Goal: Task Accomplishment & Management: Complete application form

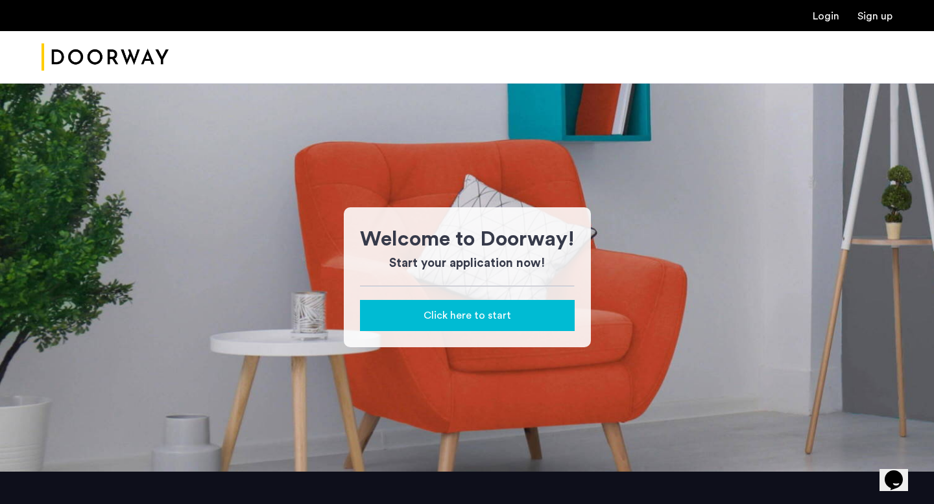
click at [477, 318] on span "Click here to start" at bounding box center [467, 316] width 88 height 16
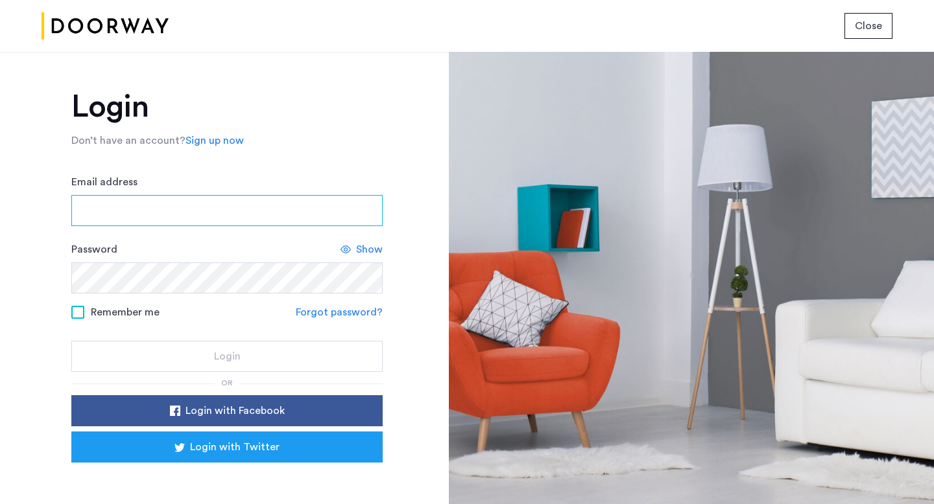
click at [216, 222] on input "Email address" at bounding box center [226, 210] width 311 height 31
click at [346, 318] on form "Email address Password Show Remember me Forgot password? Login" at bounding box center [226, 273] width 311 height 198
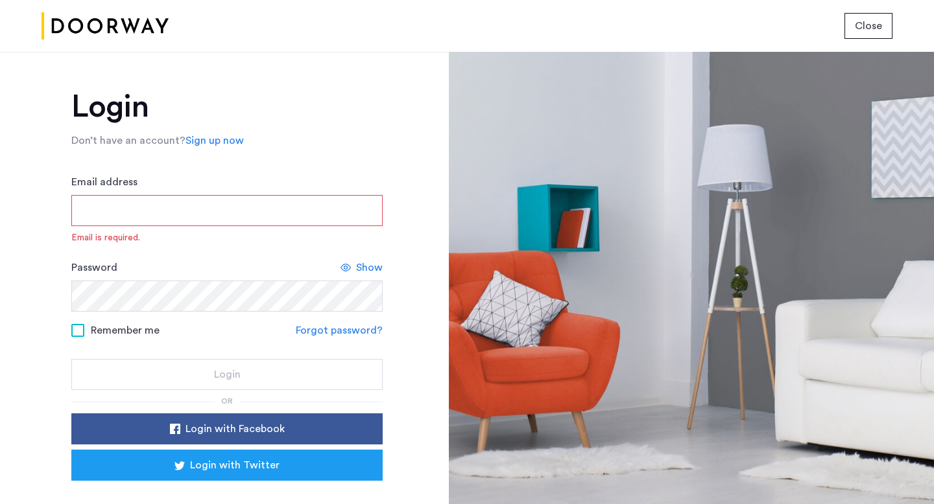
click at [277, 217] on input "Email address" at bounding box center [226, 210] width 311 height 31
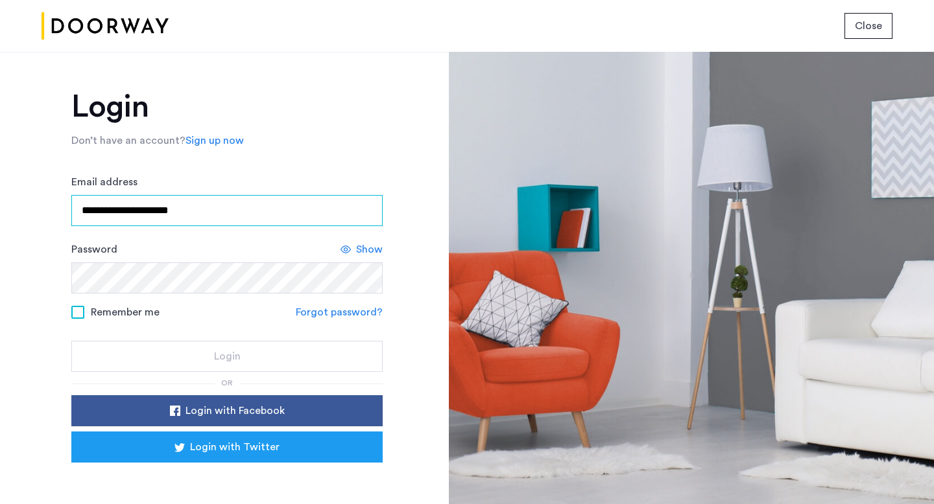
type input "**********"
click at [354, 307] on link "Forgot password?" at bounding box center [339, 313] width 87 height 16
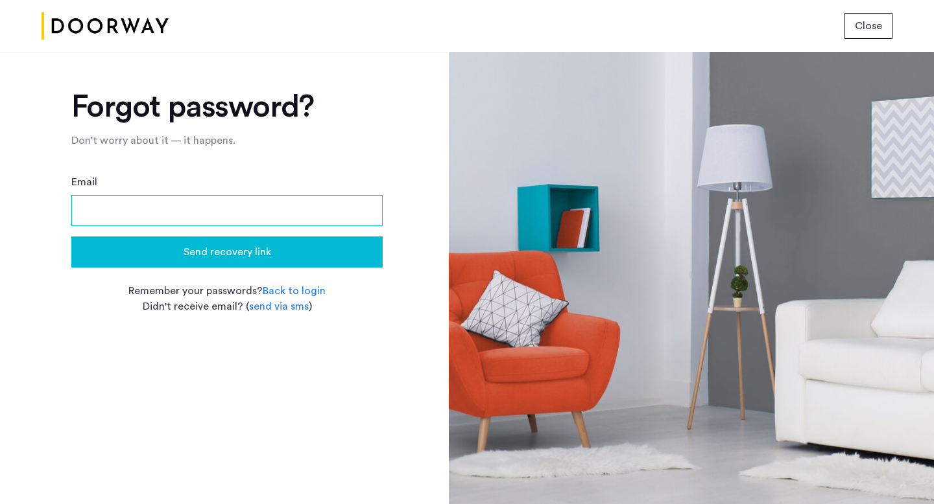
click at [299, 206] on input "Email" at bounding box center [226, 210] width 311 height 31
type input "**********"
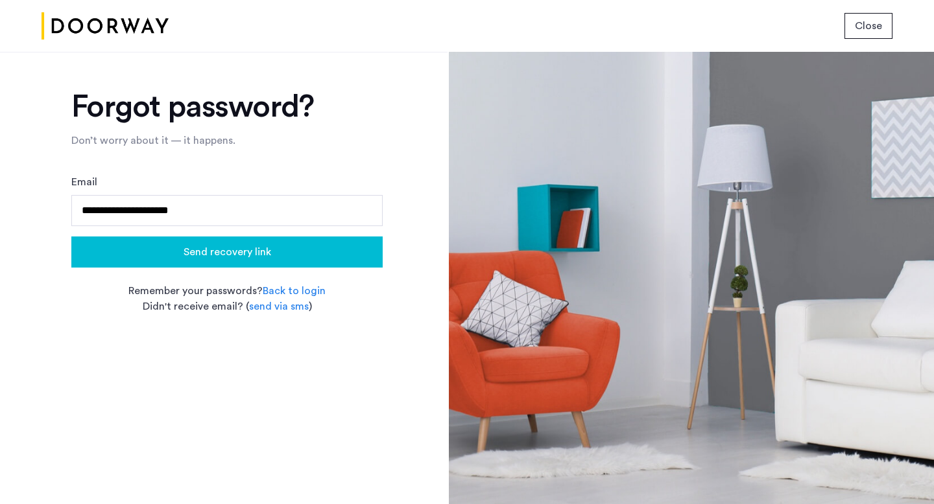
click at [230, 256] on span "Send recovery link" at bounding box center [227, 252] width 88 height 16
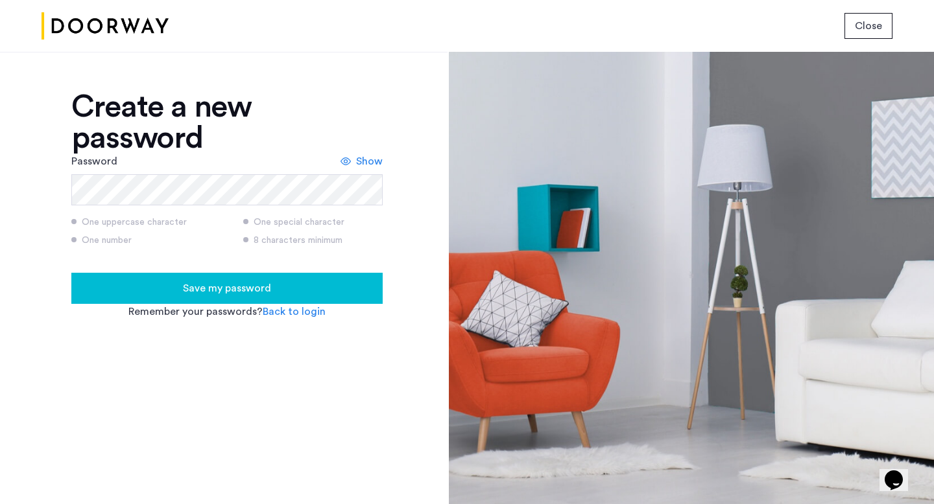
click at [340, 281] on div "Save my password" at bounding box center [227, 289] width 290 height 16
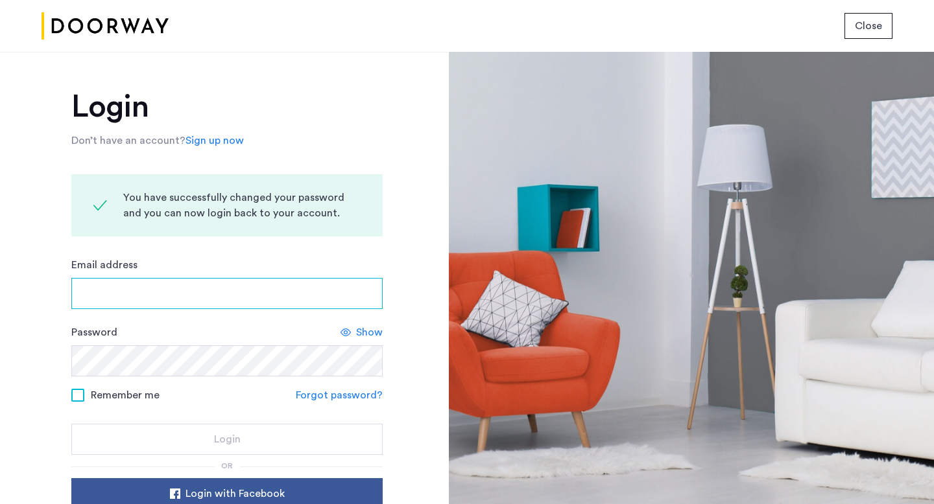
click at [340, 281] on input "Email address" at bounding box center [226, 293] width 311 height 31
type input "**********"
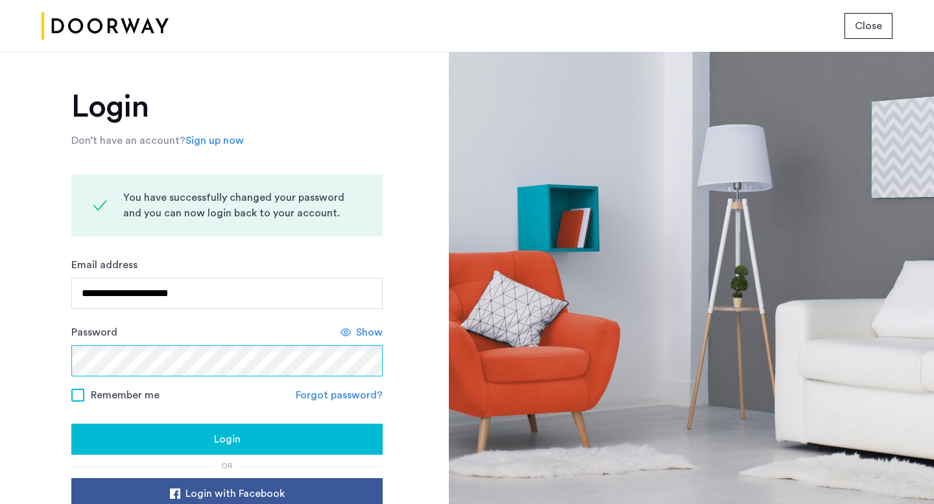
click at [71, 424] on button "Login" at bounding box center [226, 439] width 311 height 31
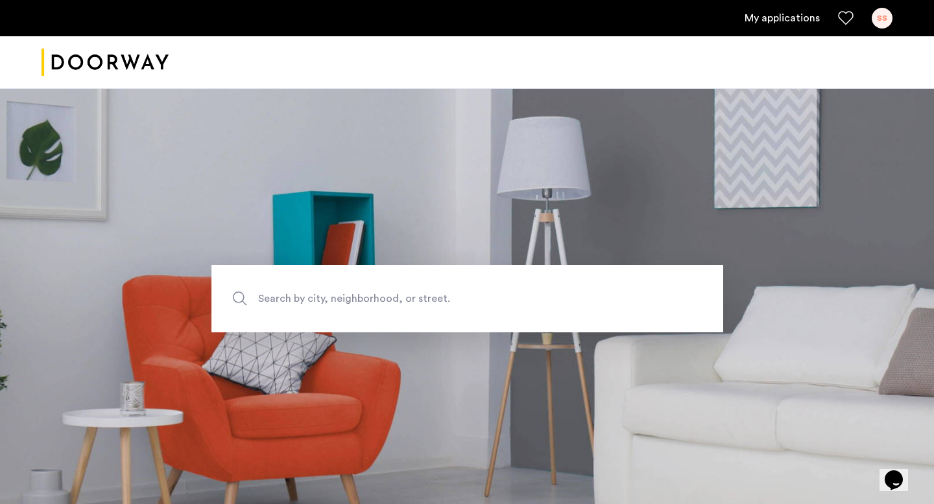
click at [784, 21] on link "My applications" at bounding box center [781, 18] width 75 height 16
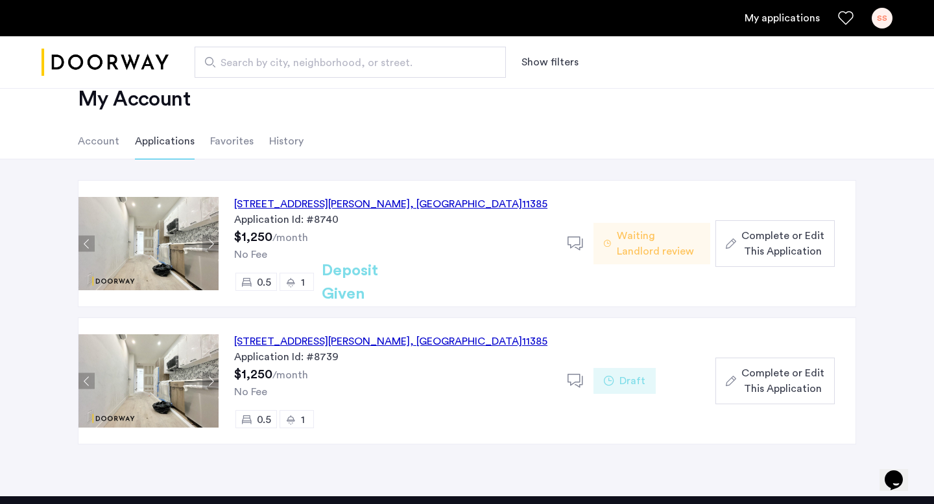
scroll to position [34, 0]
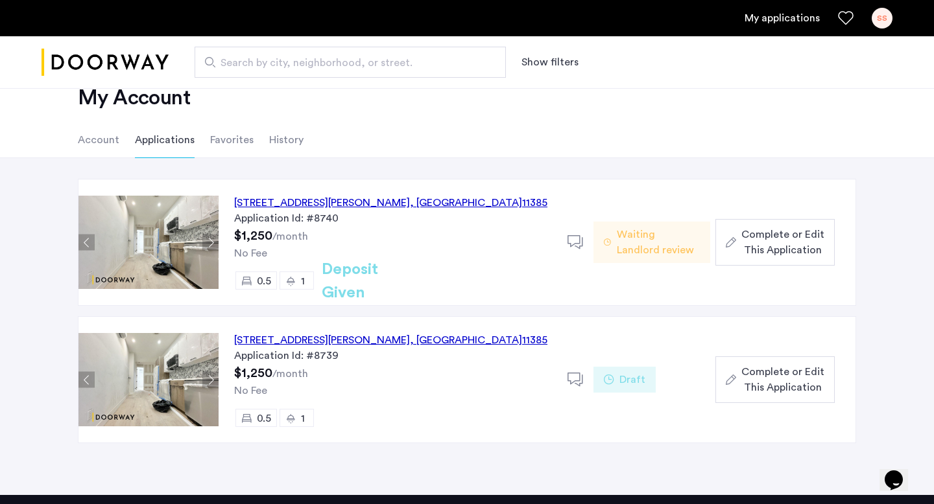
click at [756, 252] on span "Complete or Edit This Application" at bounding box center [782, 242] width 83 height 31
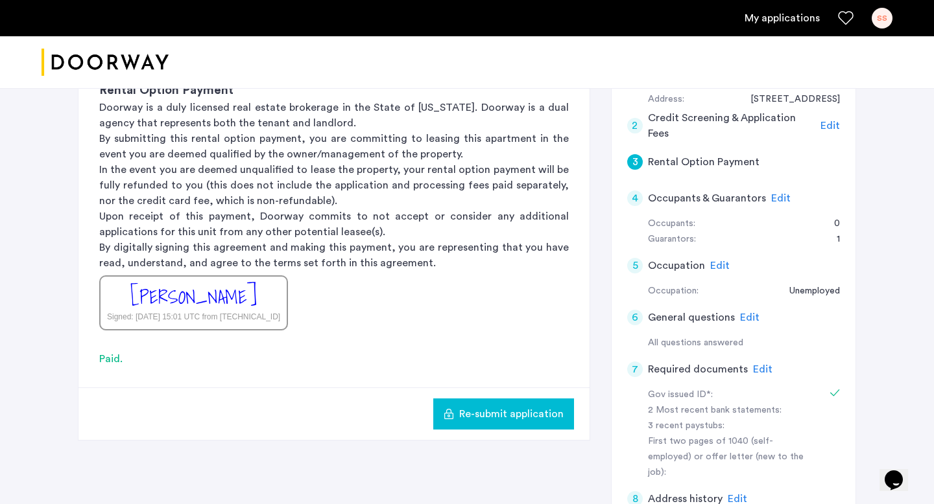
scroll to position [187, 0]
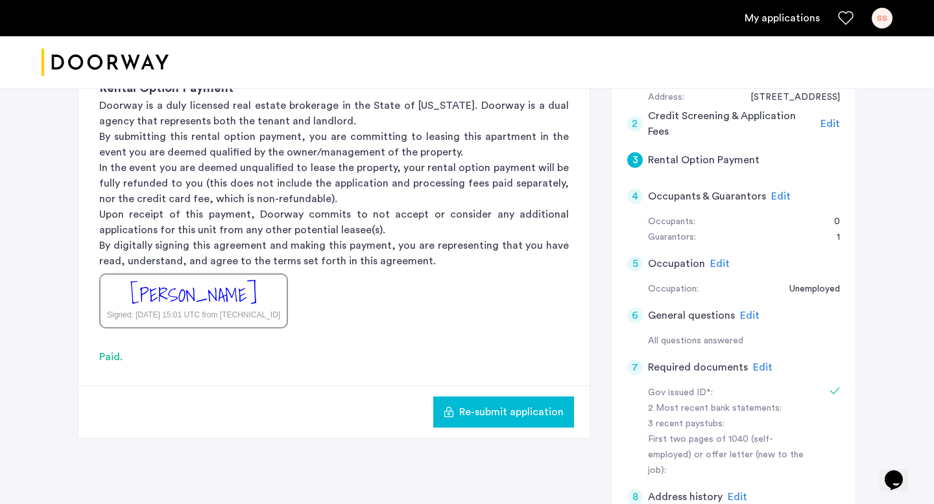
click at [716, 265] on span "Edit" at bounding box center [719, 264] width 19 height 10
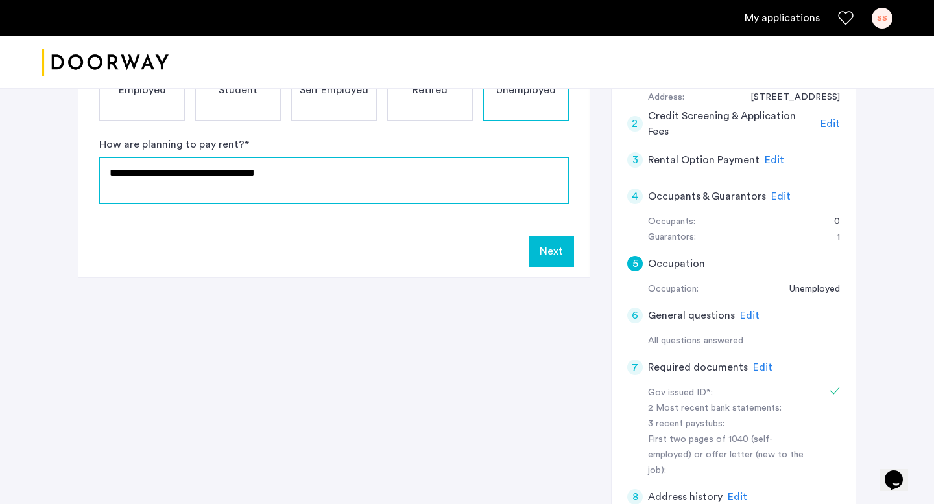
drag, startPoint x: 279, startPoint y: 172, endPoint x: 85, endPoint y: 165, distance: 194.6
click at [83, 165] on div "**********" at bounding box center [333, 111] width 511 height 228
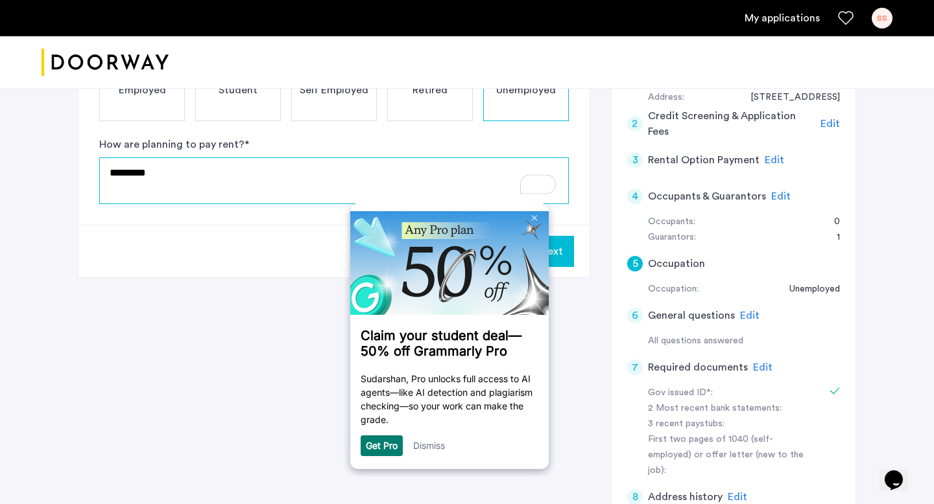
type textarea "*********"
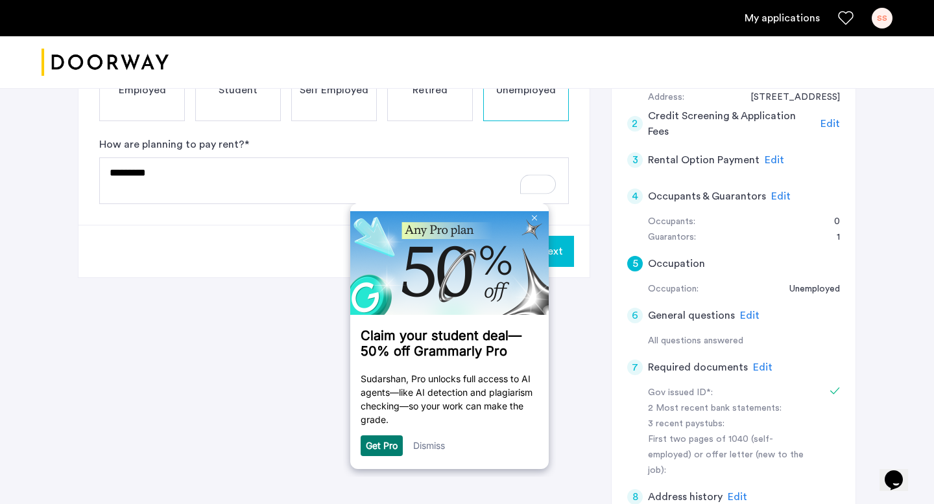
click at [595, 250] on div "5 Occupation Employed Student Self Employed Retired Unemployed How are planning…" at bounding box center [467, 328] width 778 height 665
click at [534, 215] on img at bounding box center [534, 218] width 5 height 6
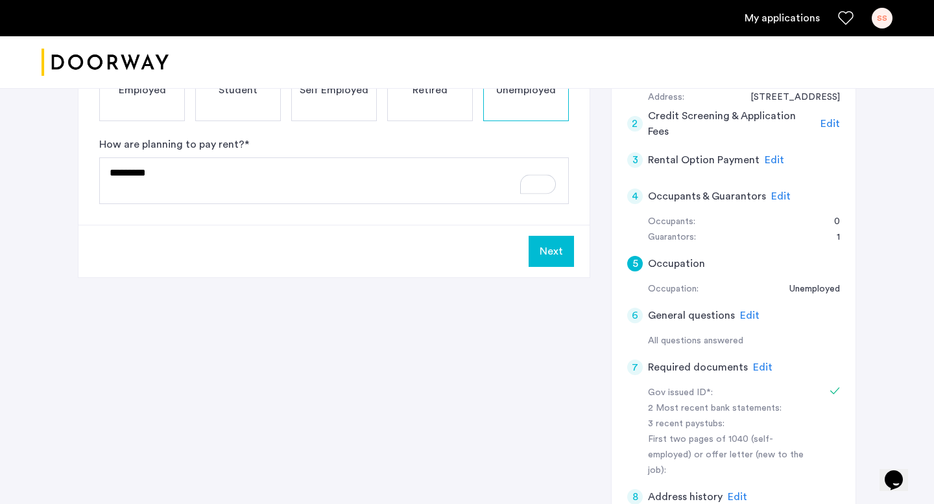
click at [552, 250] on button "Next" at bounding box center [550, 251] width 45 height 31
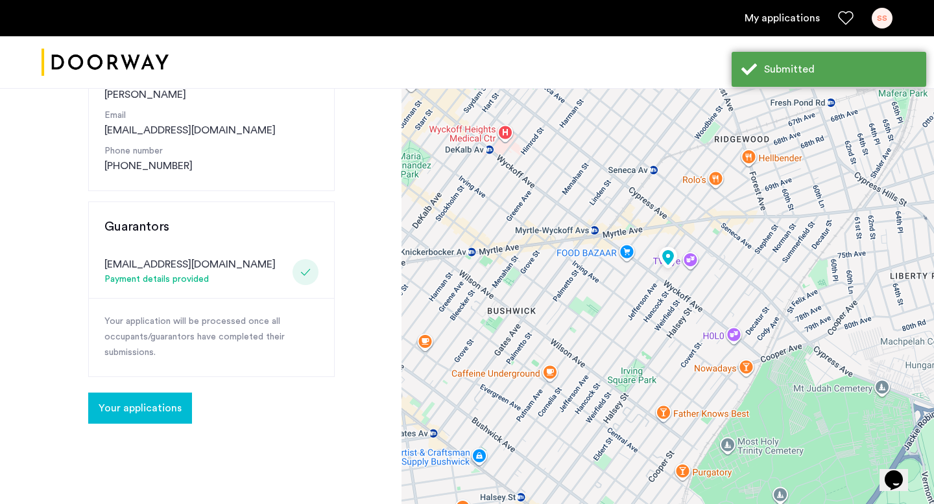
scroll to position [254, 0]
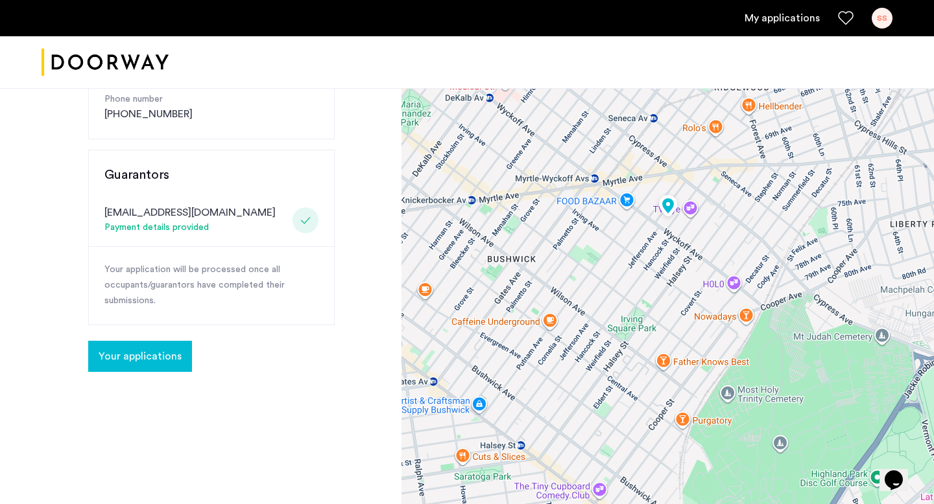
click at [159, 351] on span "Your applications" at bounding box center [140, 357] width 83 height 16
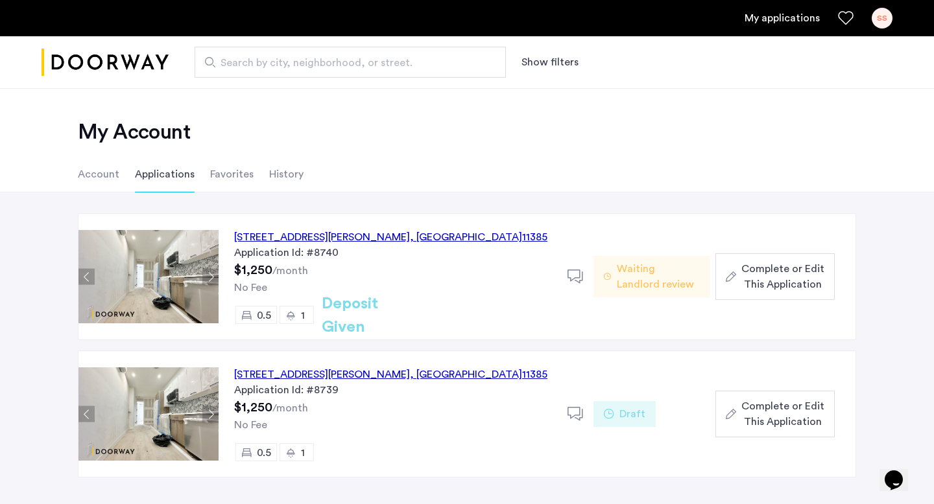
click at [792, 265] on span "Complete or Edit This Application" at bounding box center [782, 276] width 83 height 31
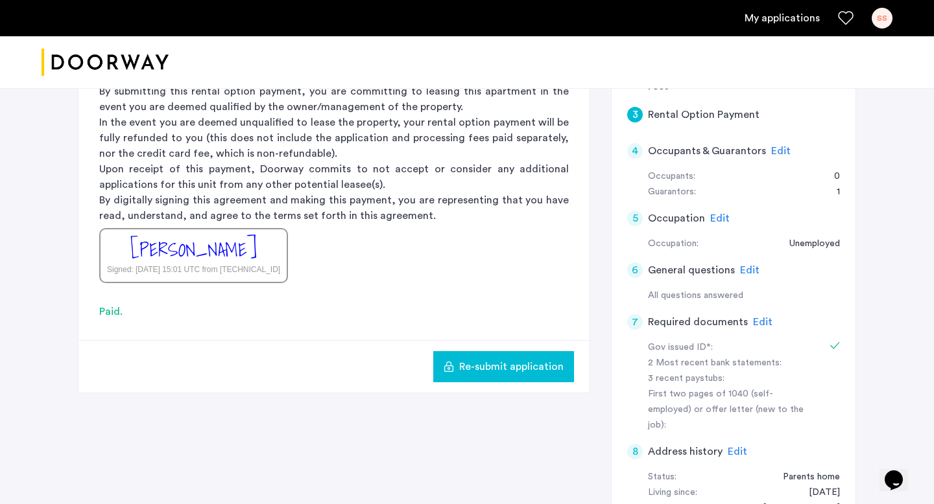
scroll to position [250, 0]
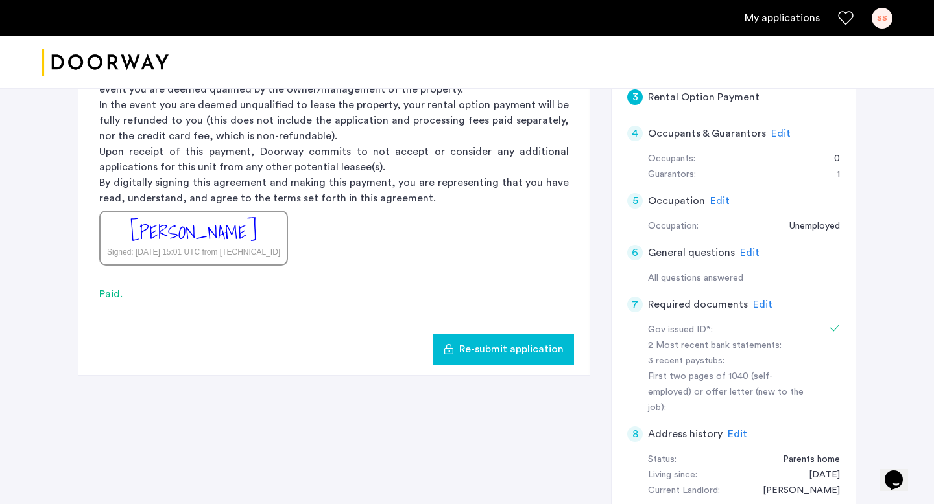
click at [760, 306] on span "Edit" at bounding box center [762, 305] width 19 height 10
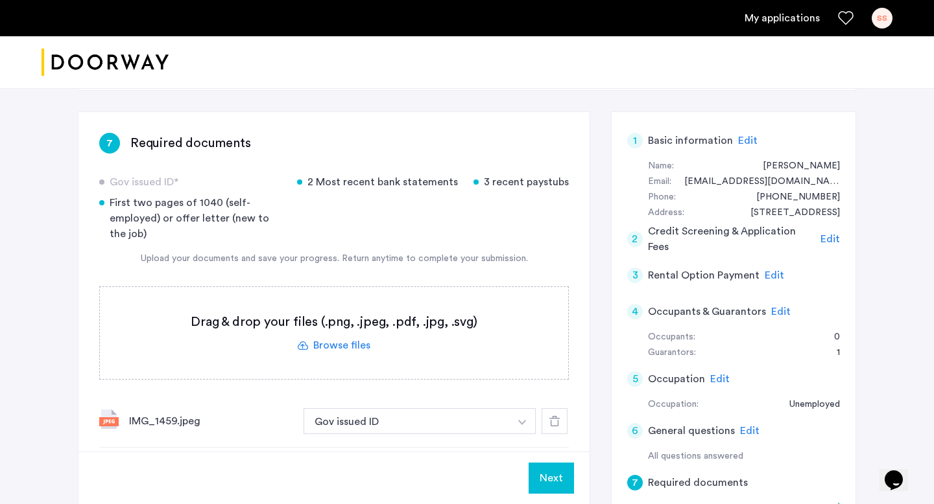
scroll to position [69, 0]
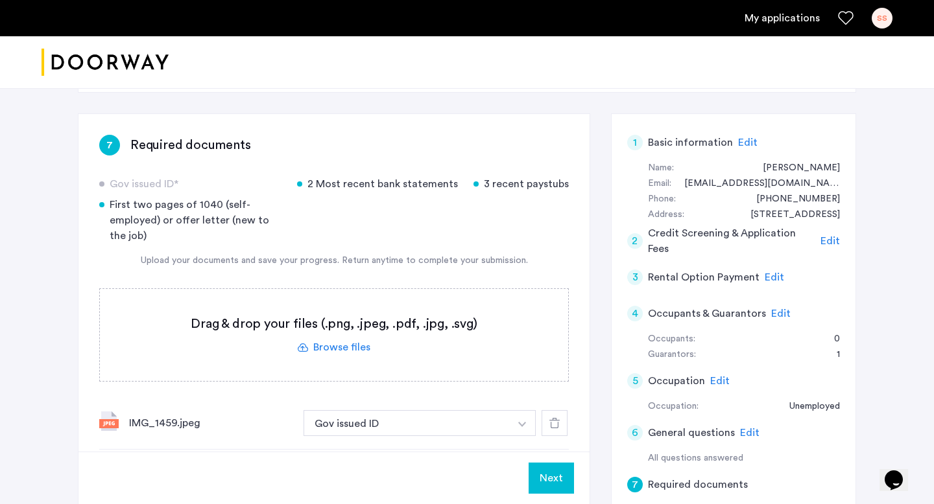
click at [523, 182] on div "3 recent paystubs" at bounding box center [520, 184] width 95 height 16
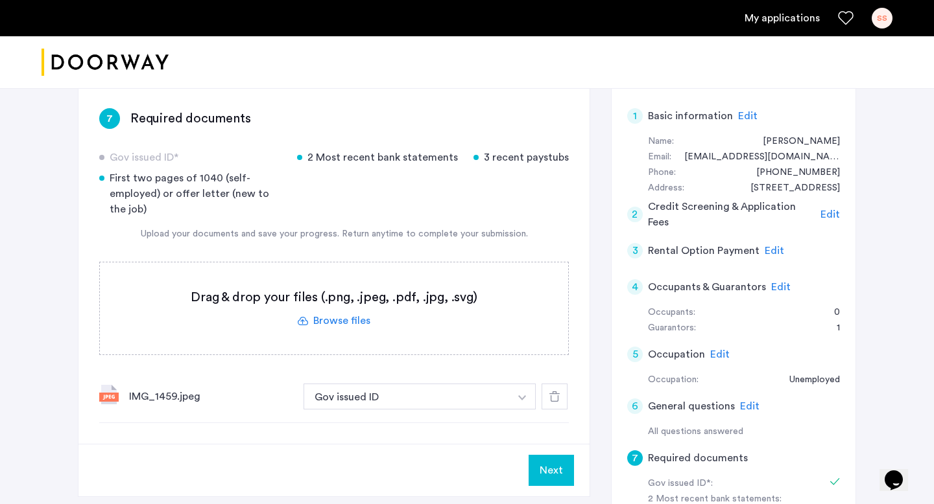
scroll to position [0, 0]
